Goal: Obtain resource: Download file/media

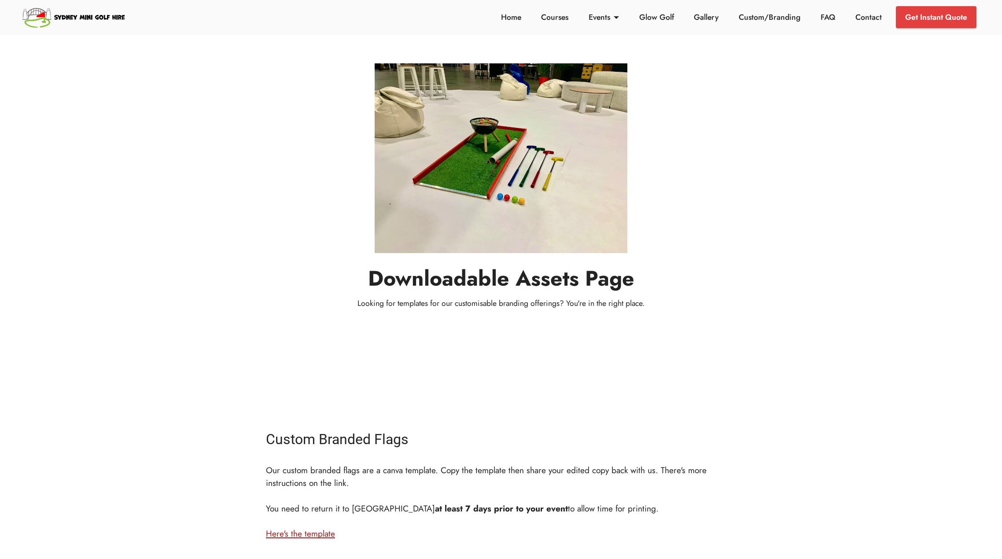
click at [313, 534] on link "Here's the template" at bounding box center [300, 533] width 69 height 12
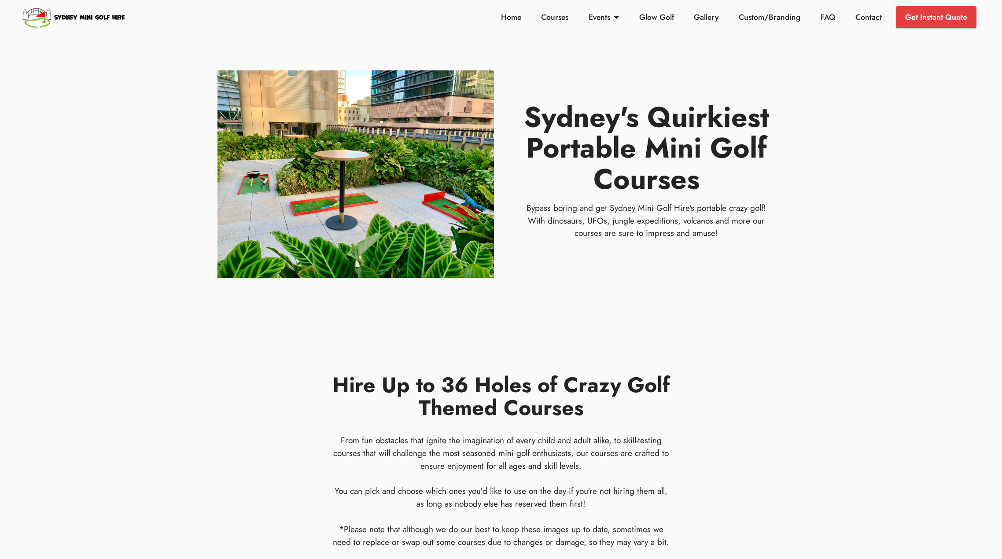
click at [868, 260] on section "Sydney's Quirkiest Portable Mini Golf Courses Bypass boring and get Sydney Mini…" at bounding box center [501, 160] width 1002 height 320
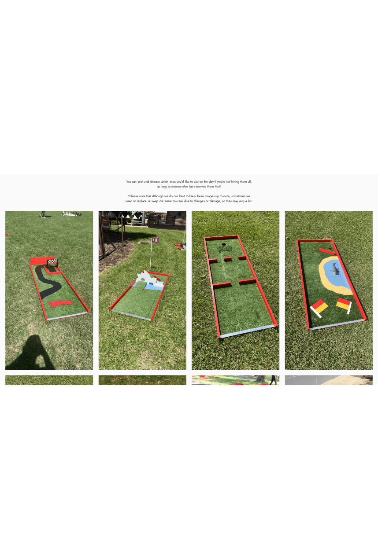
scroll to position [492, 0]
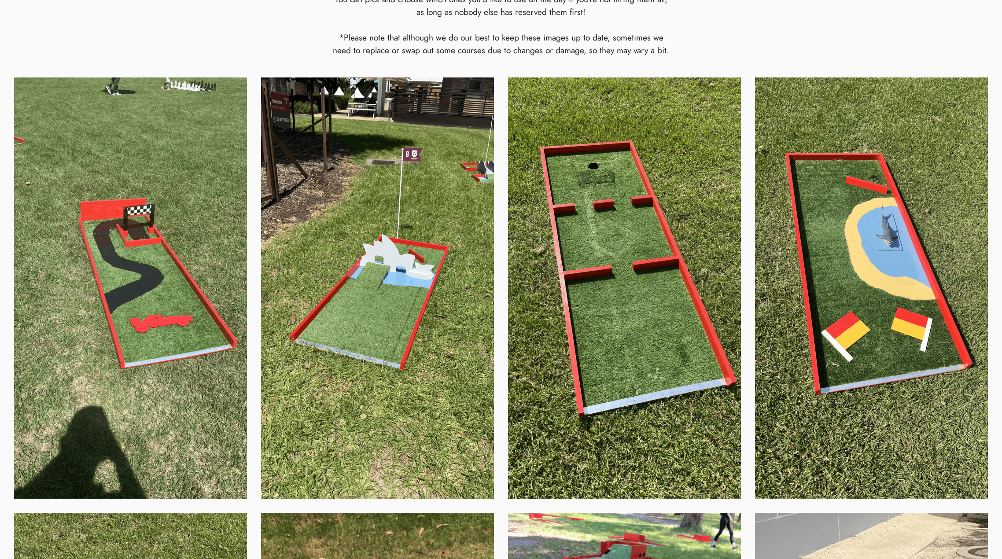
drag, startPoint x: 777, startPoint y: 57, endPoint x: 771, endPoint y: 56, distance: 5.8
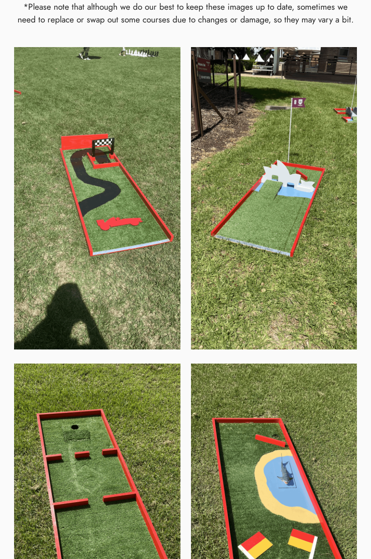
drag, startPoint x: 209, startPoint y: 205, endPoint x: 207, endPoint y: 197, distance: 8.1
click at [209, 205] on img at bounding box center [274, 198] width 166 height 302
